Goal: Check status: Check status

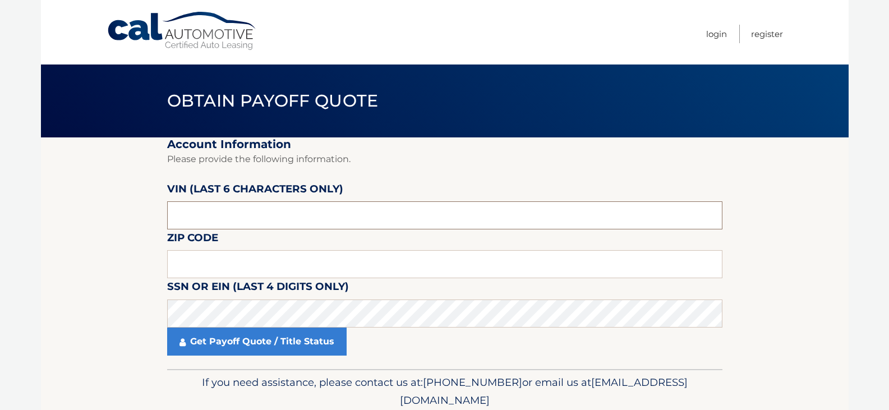
click at [211, 219] on input "text" at bounding box center [444, 215] width 555 height 28
type input "580841"
type input "19464"
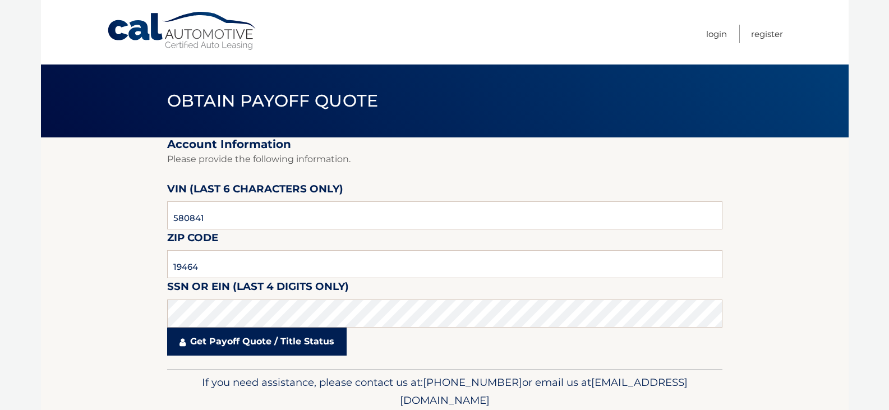
click at [234, 343] on link "Get Payoff Quote / Title Status" at bounding box center [256, 341] width 179 height 28
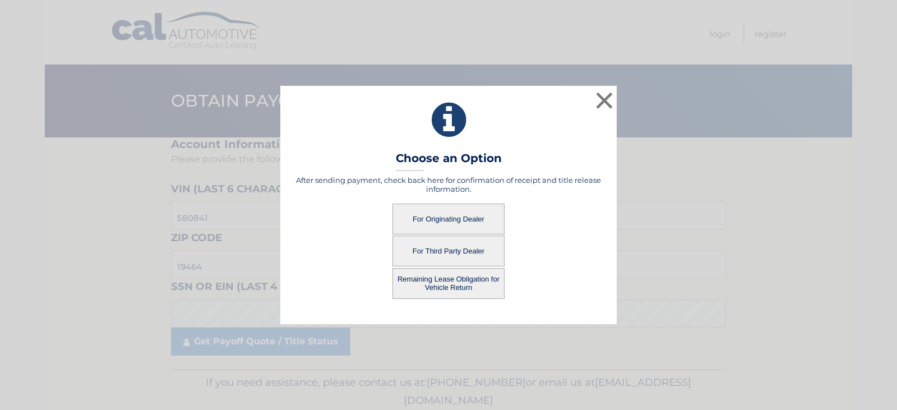
click at [451, 219] on button "For Originating Dealer" at bounding box center [448, 219] width 112 height 31
click at [432, 221] on button "For Originating Dealer" at bounding box center [448, 219] width 112 height 31
click at [460, 216] on button "For Originating Dealer" at bounding box center [448, 219] width 112 height 31
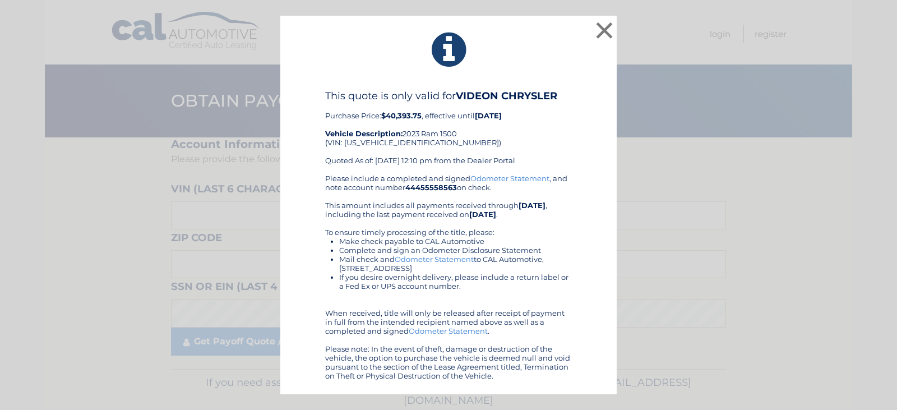
drag, startPoint x: 578, startPoint y: 72, endPoint x: 543, endPoint y: 206, distance: 138.3
click at [543, 206] on b "[DATE]" at bounding box center [532, 205] width 27 height 9
click at [604, 34] on button "×" at bounding box center [604, 30] width 22 height 22
